Goal: Transaction & Acquisition: Purchase product/service

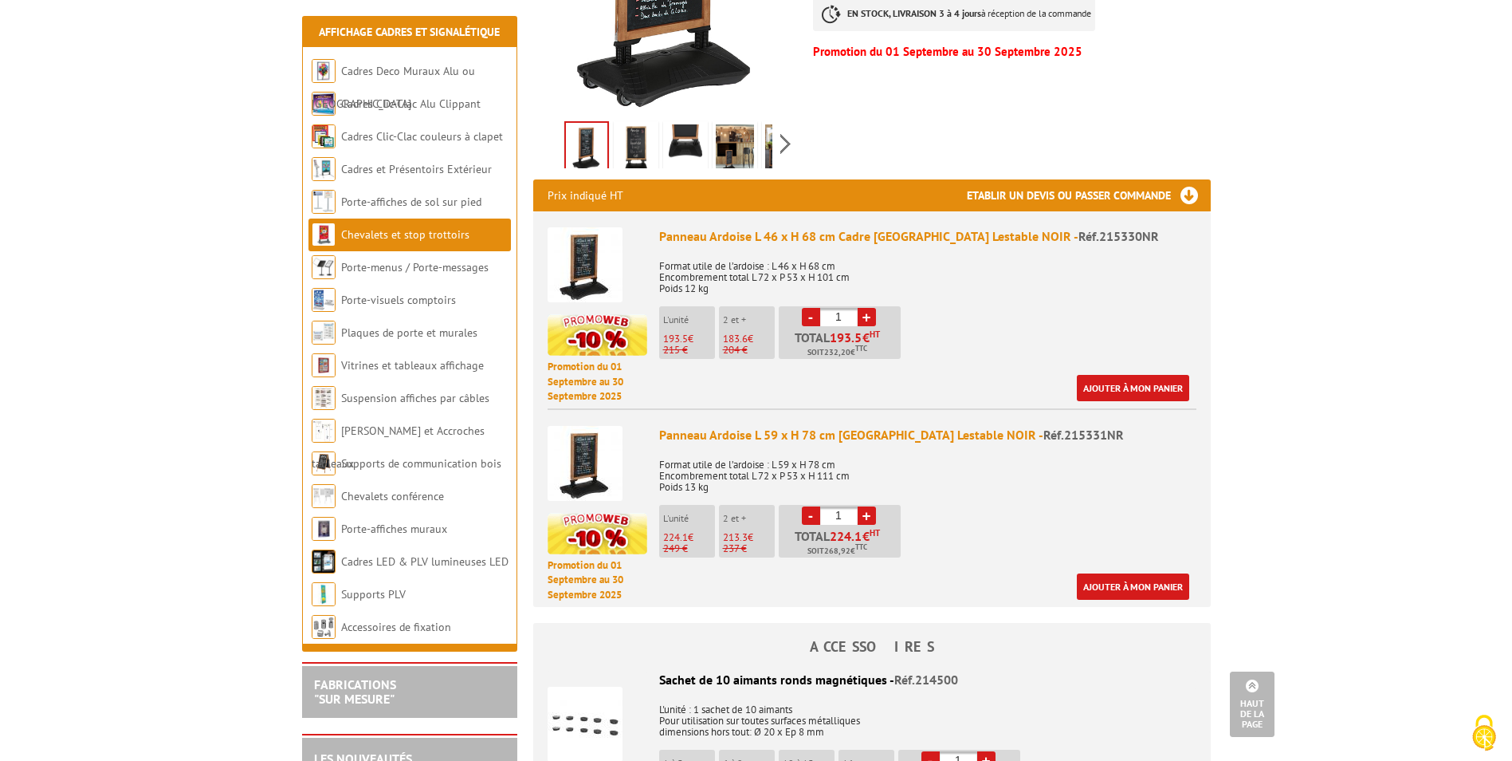
scroll to position [478, 0]
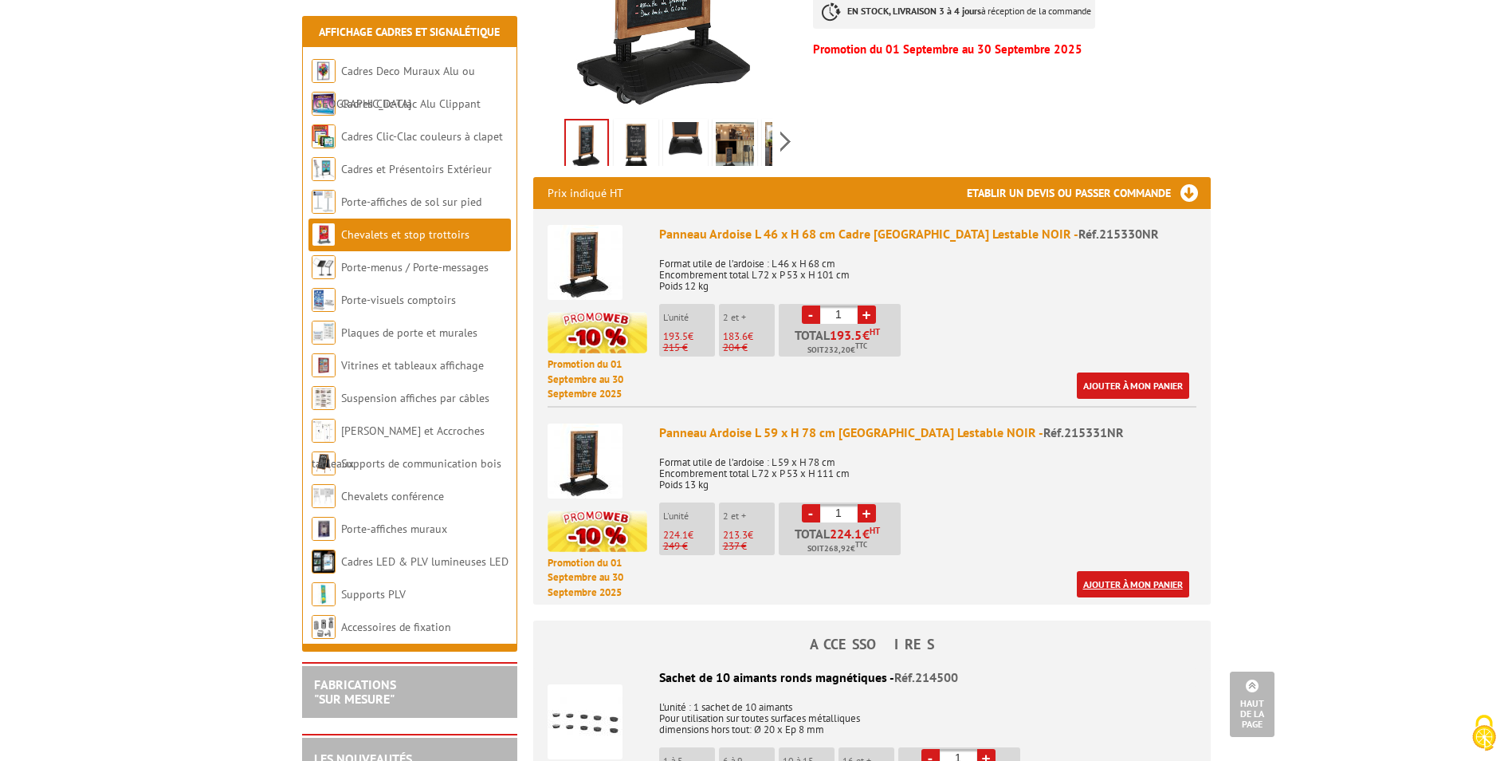
click at [1132, 571] on link "Ajouter à mon panier" at bounding box center [1133, 584] width 112 height 26
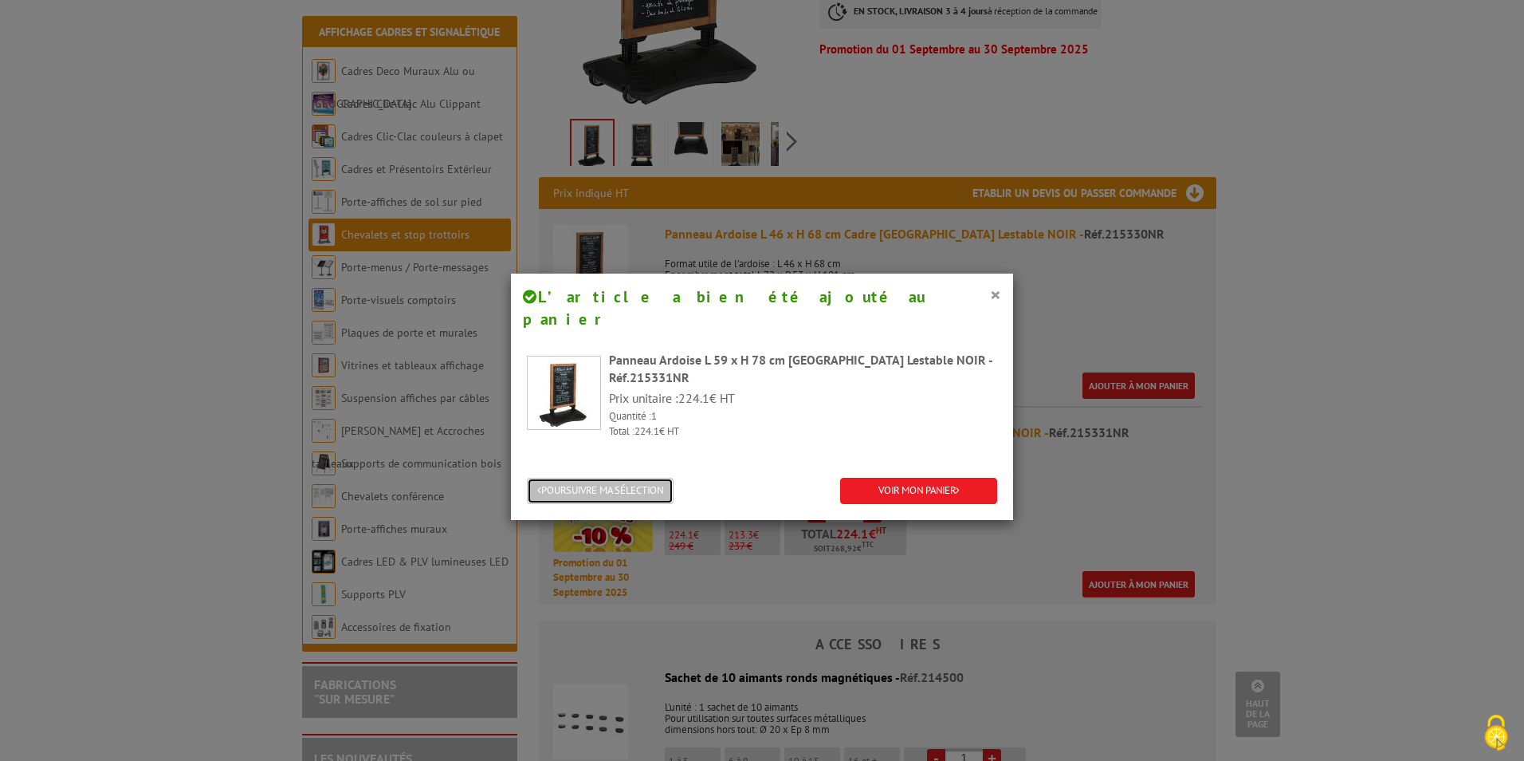
click at [647, 478] on button "POURSUIVRE MA SÉLECTION" at bounding box center [600, 491] width 147 height 26
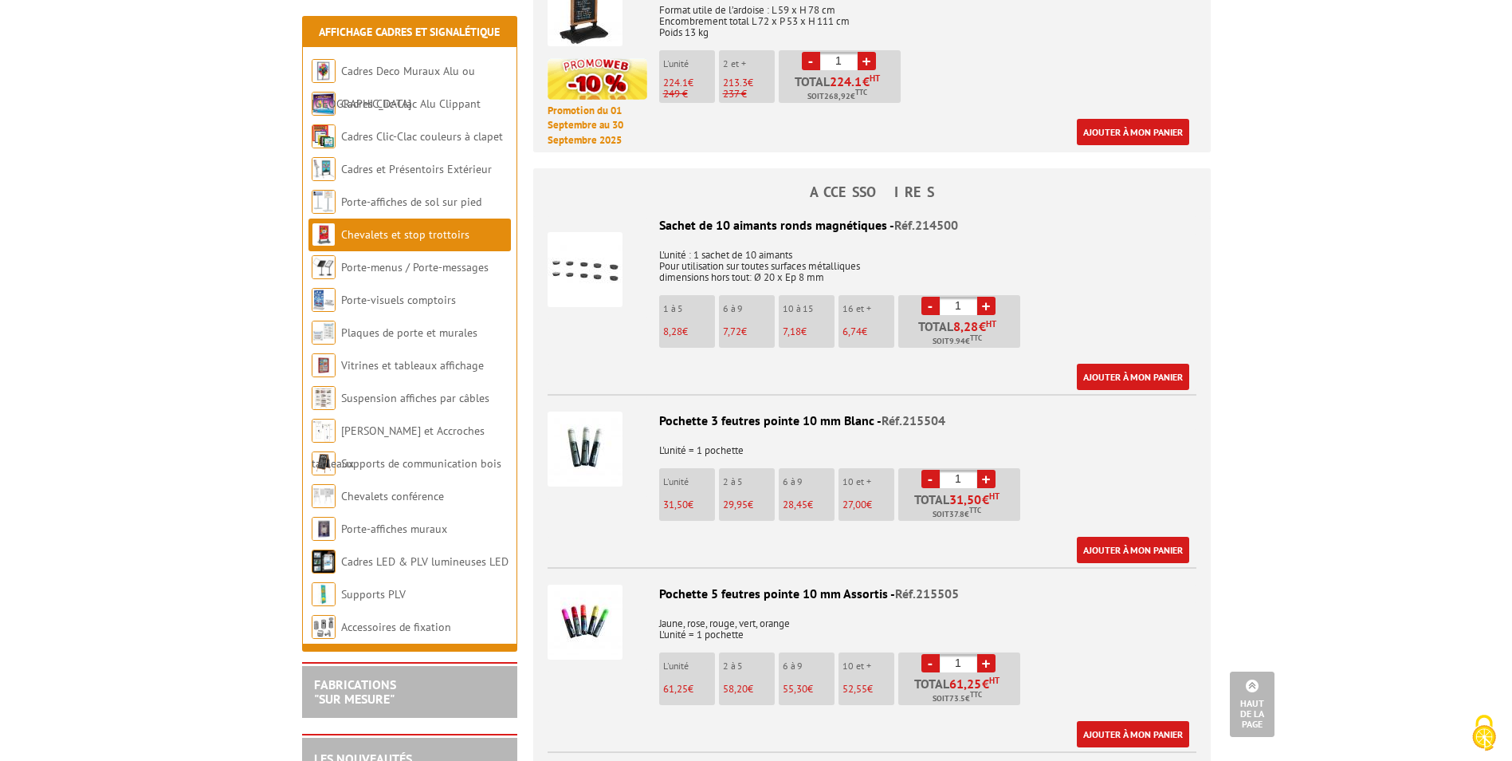
scroll to position [957, 0]
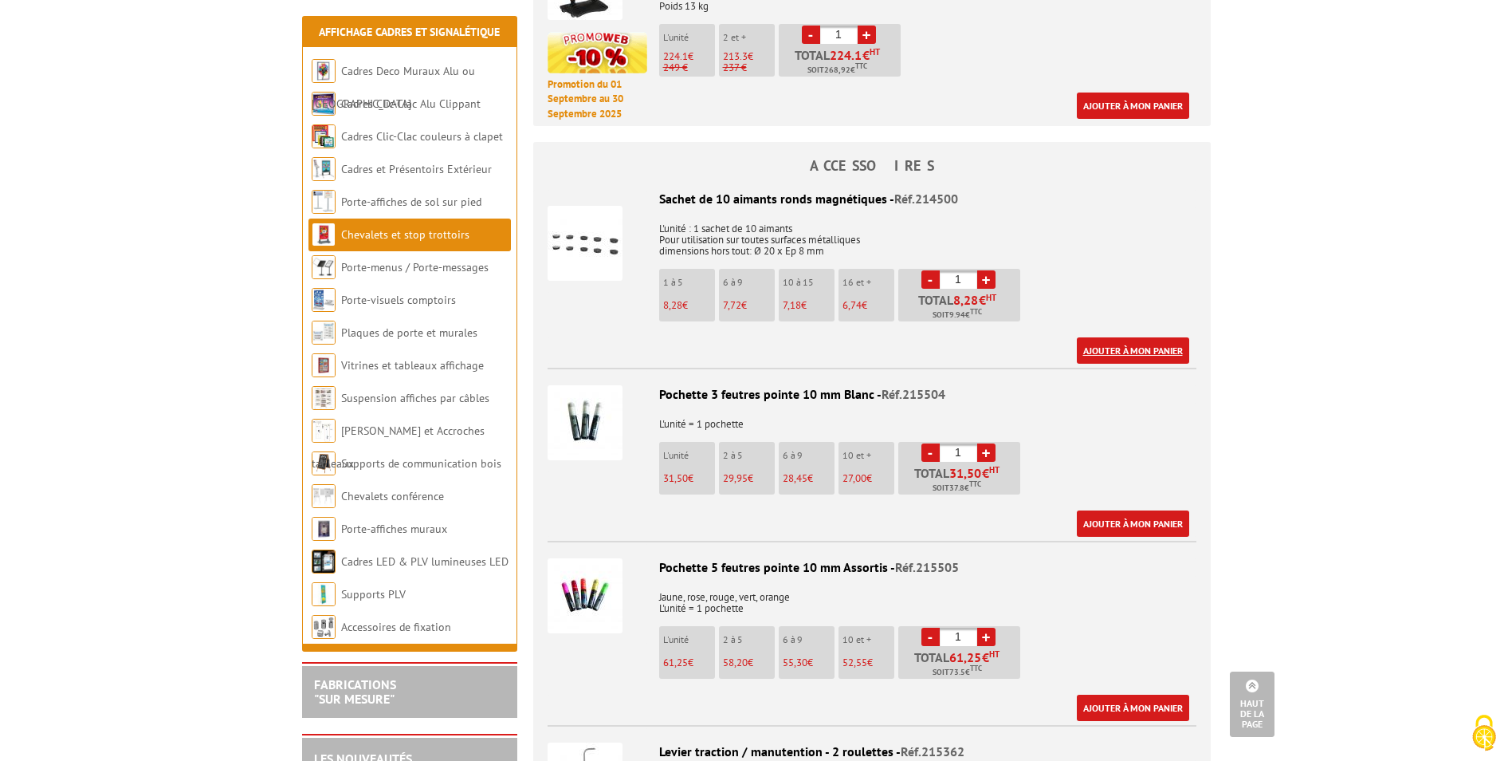
click at [1108, 337] on link "Ajouter à mon panier" at bounding box center [1133, 350] width 112 height 26
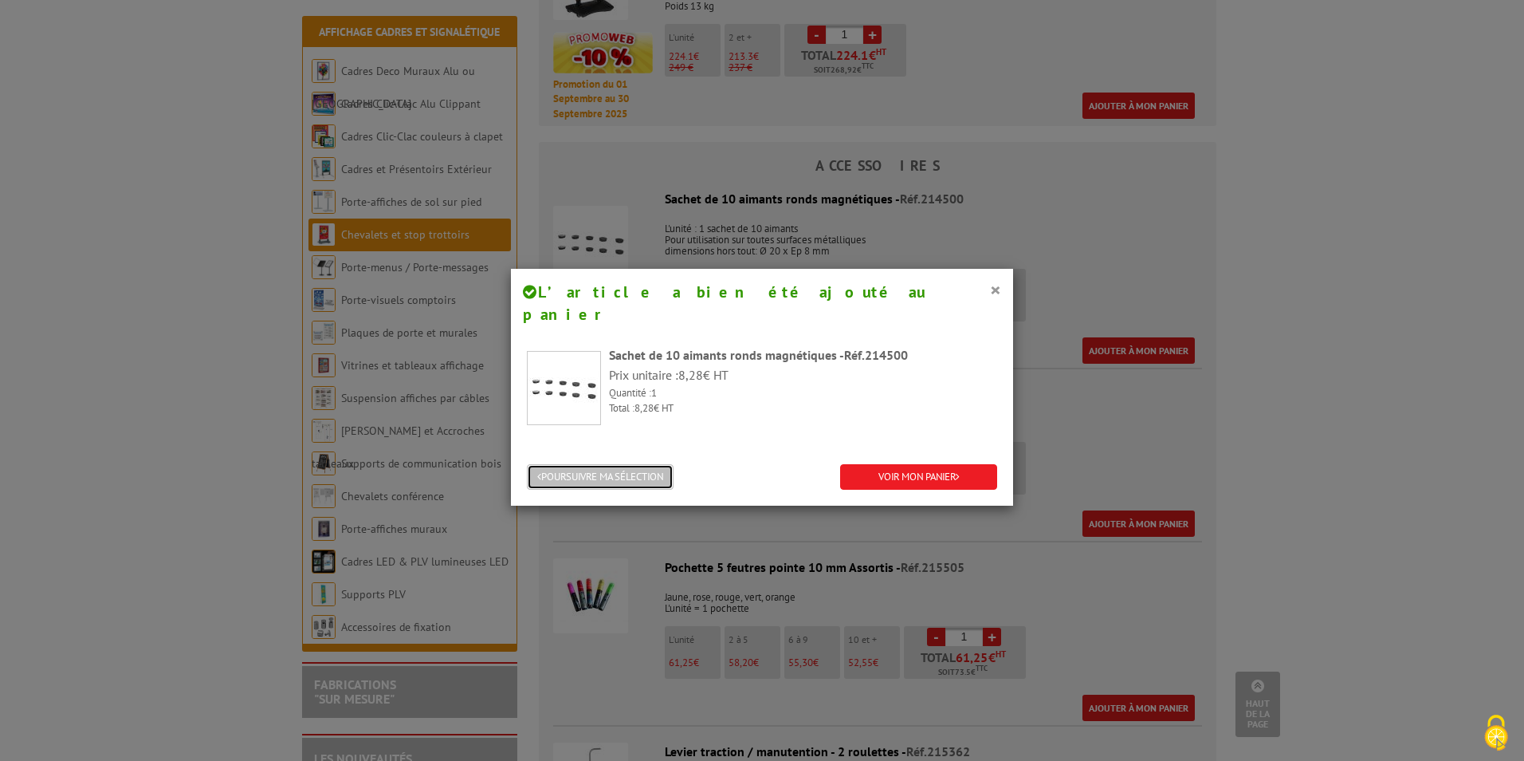
click at [617, 464] on button "POURSUIVRE MA SÉLECTION" at bounding box center [600, 477] width 147 height 26
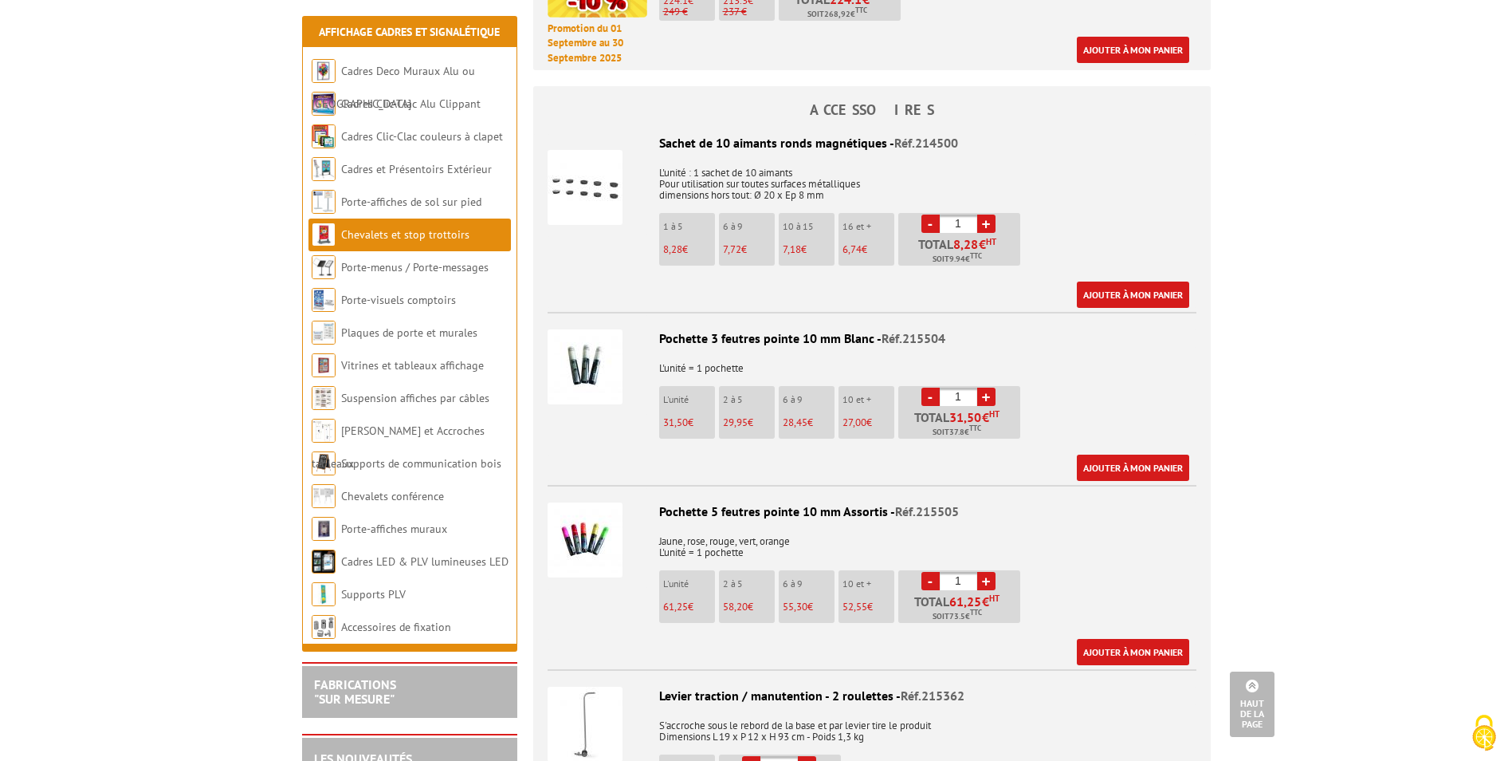
scroll to position [1036, 0]
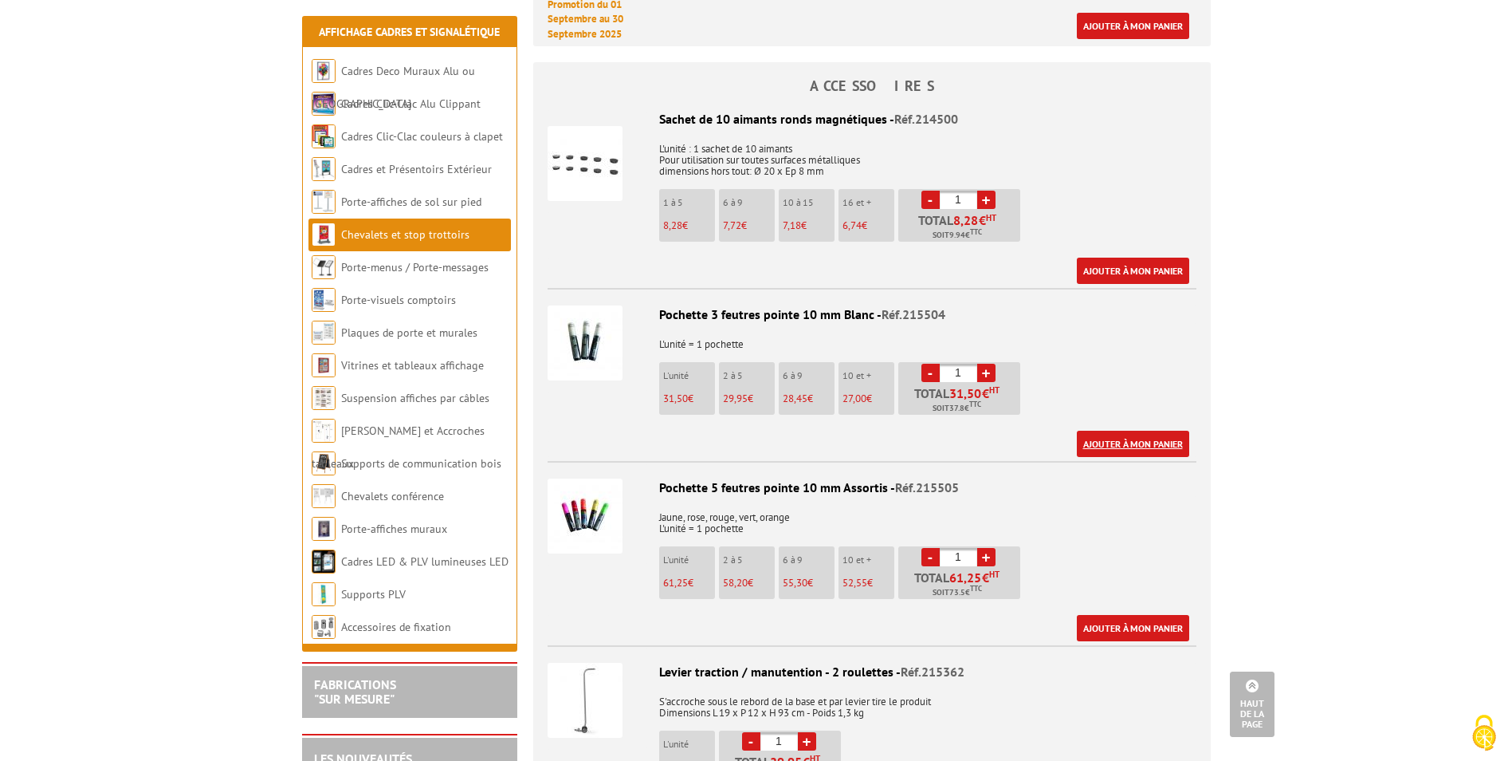
click at [1114, 430] on link "Ajouter à mon panier" at bounding box center [1133, 443] width 112 height 26
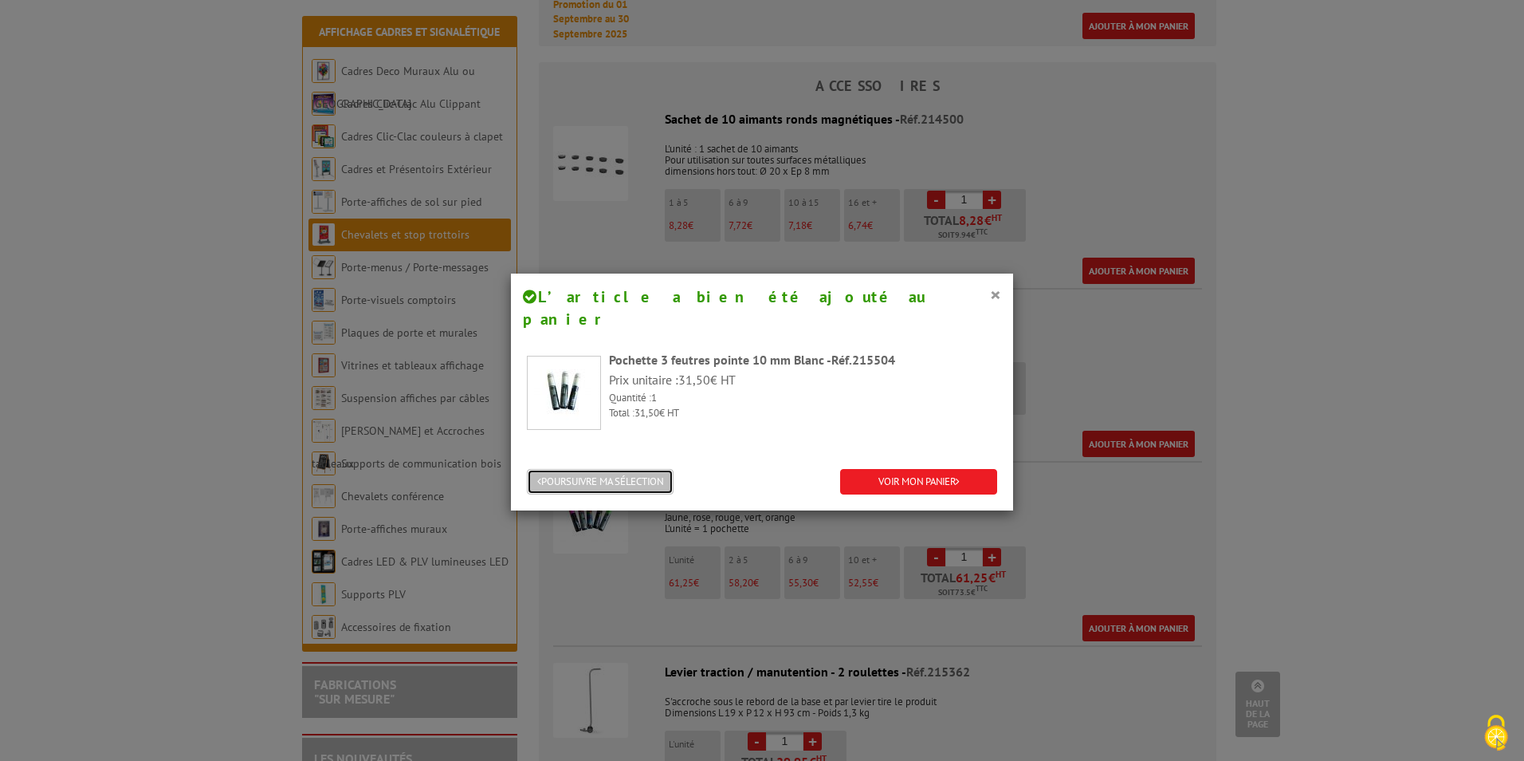
click at [639, 469] on button "POURSUIVRE MA SÉLECTION" at bounding box center [600, 482] width 147 height 26
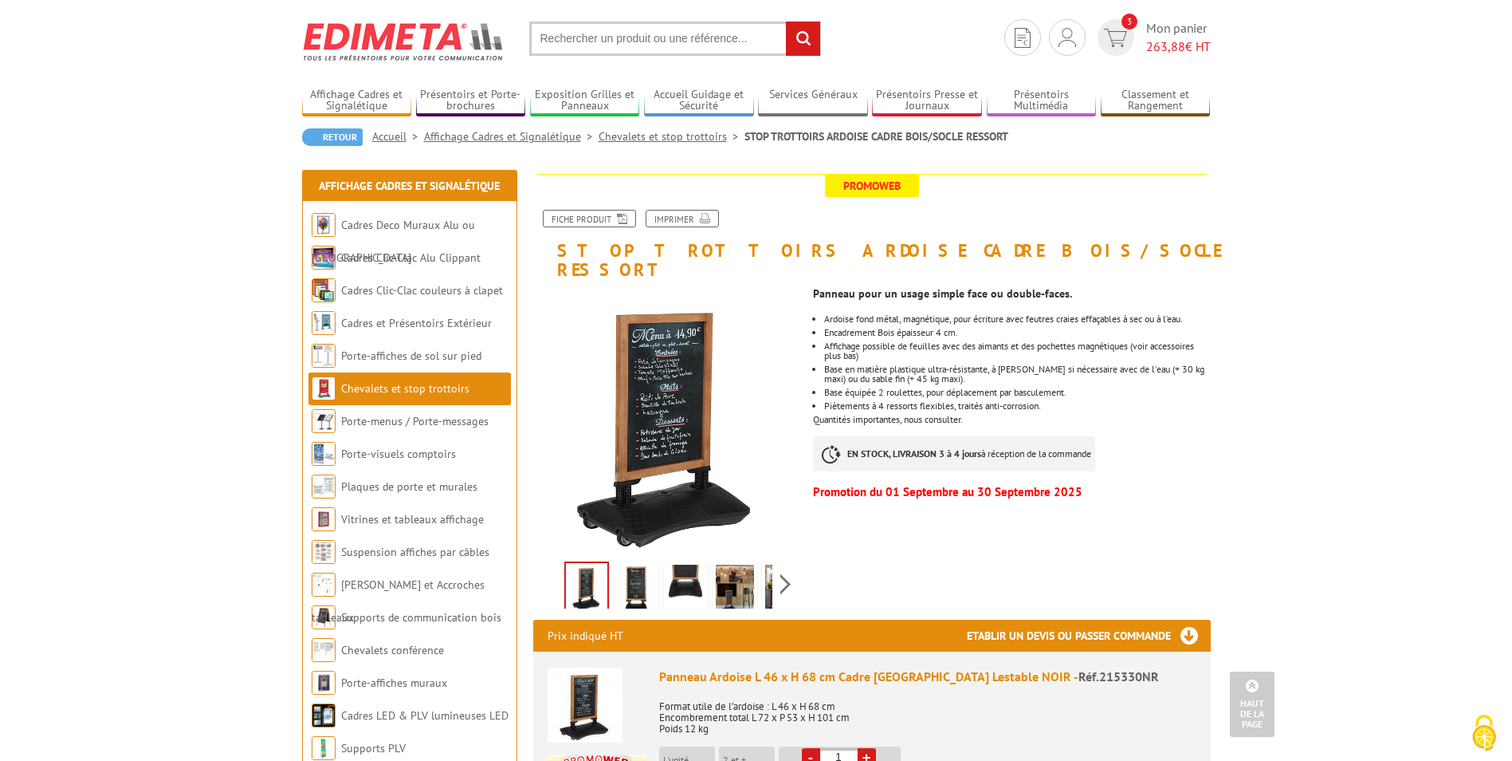
scroll to position [0, 0]
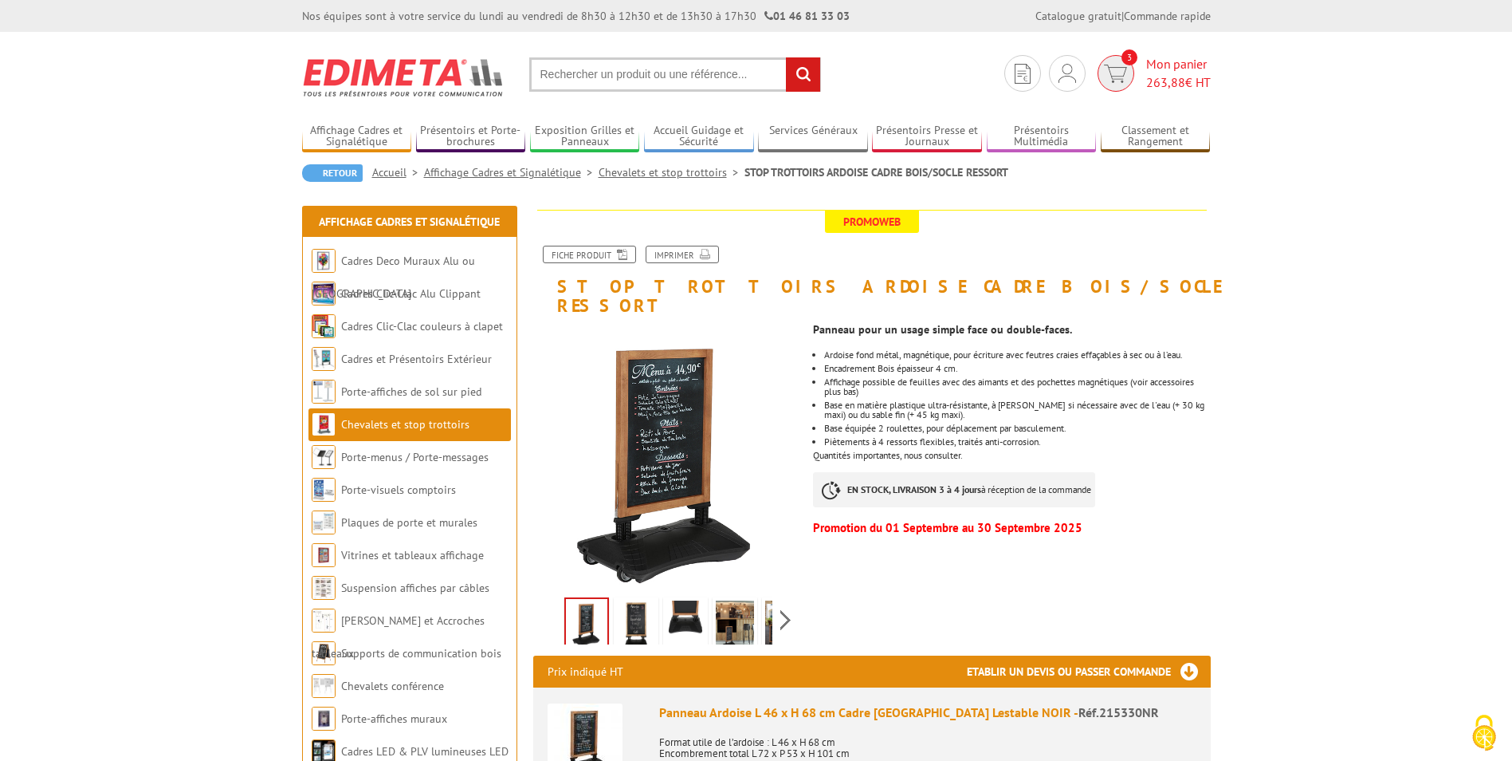
click at [1183, 67] on span "Mon panier 263,88 € HT" at bounding box center [1178, 73] width 65 height 37
